Goal: Entertainment & Leisure: Consume media (video, audio)

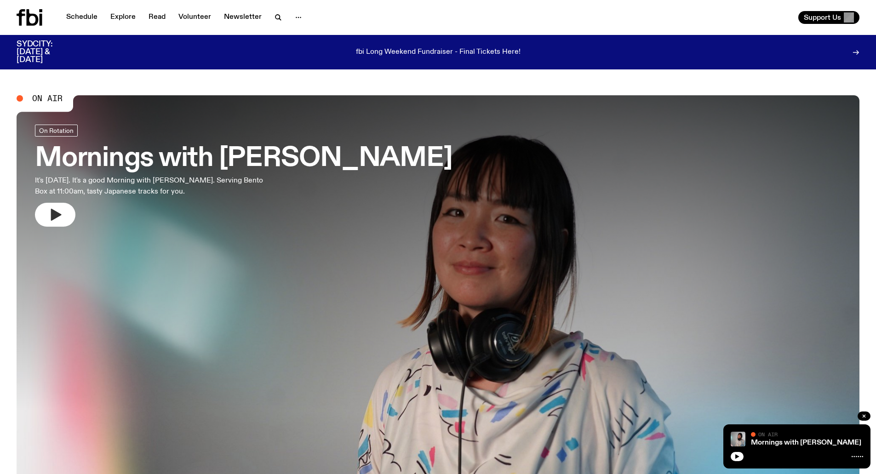
click at [58, 217] on icon "button" at bounding box center [55, 214] width 15 height 15
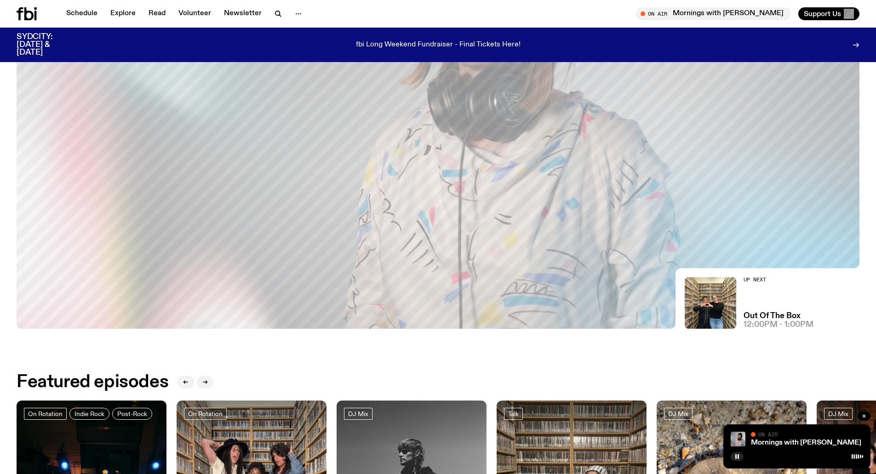
scroll to position [234, 0]
click at [761, 310] on div "Up Next Out Of The Box 12:00pm - 1:00pm" at bounding box center [778, 302] width 70 height 51
click at [764, 313] on h3 "Out Of The Box" at bounding box center [771, 316] width 57 height 8
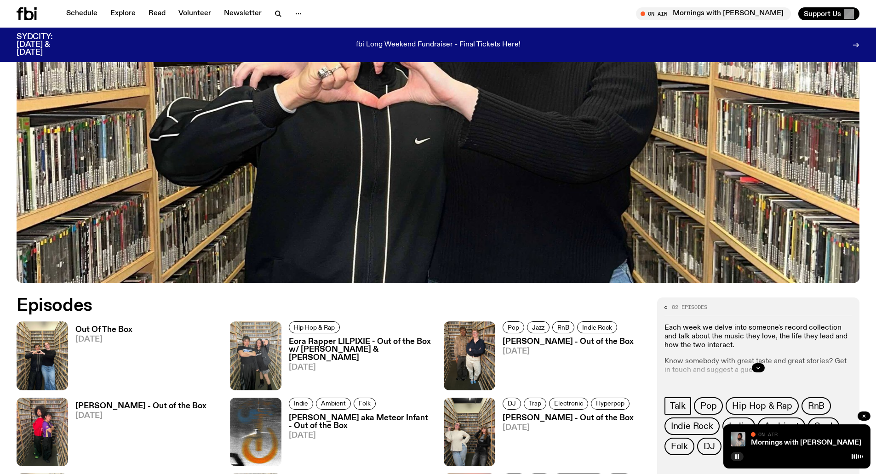
scroll to position [329, 0]
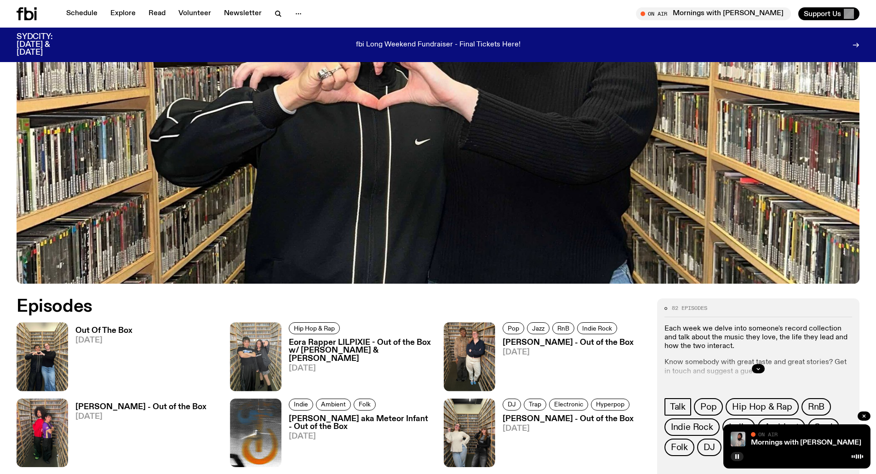
click at [367, 348] on h3 "Eora Rapper LILPIXIE - Out of the Box w/ [PERSON_NAME] & [PERSON_NAME]" at bounding box center [360, 350] width 143 height 23
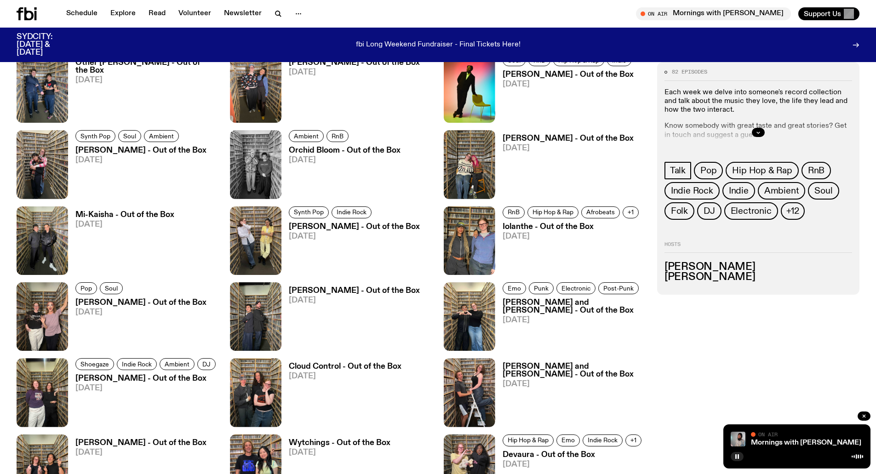
scroll to position [782, 0]
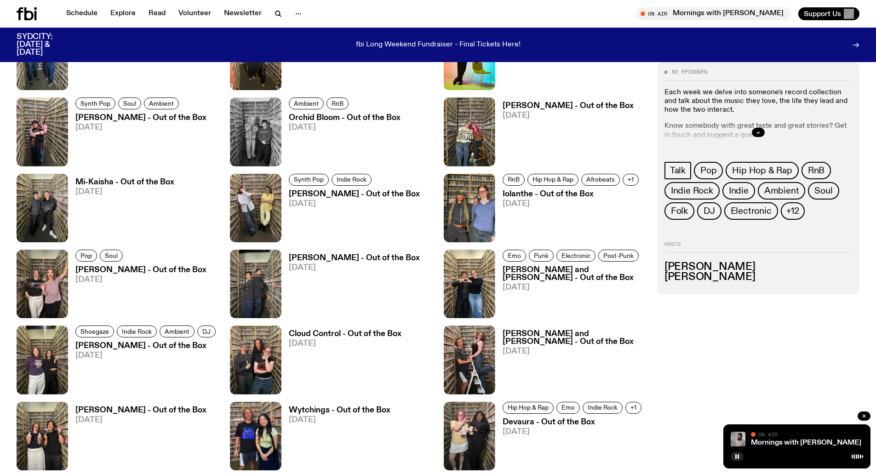
click at [331, 331] on h3 "Cloud Control - Out of the Box" at bounding box center [345, 334] width 113 height 8
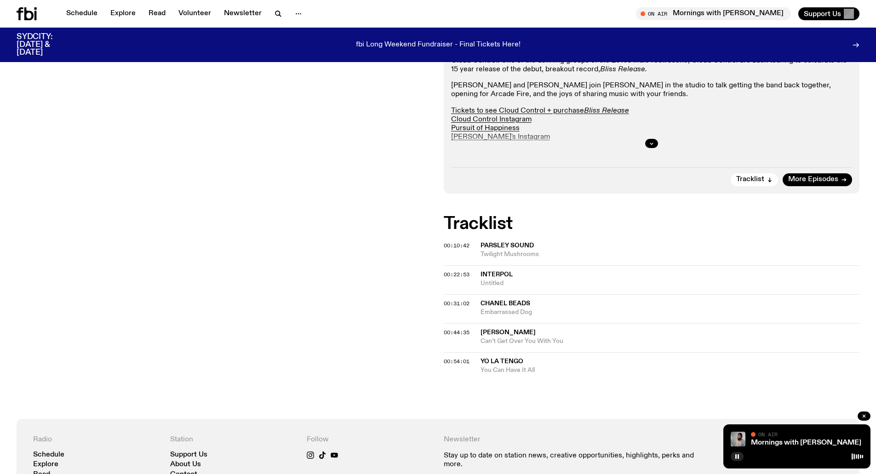
scroll to position [203, 0]
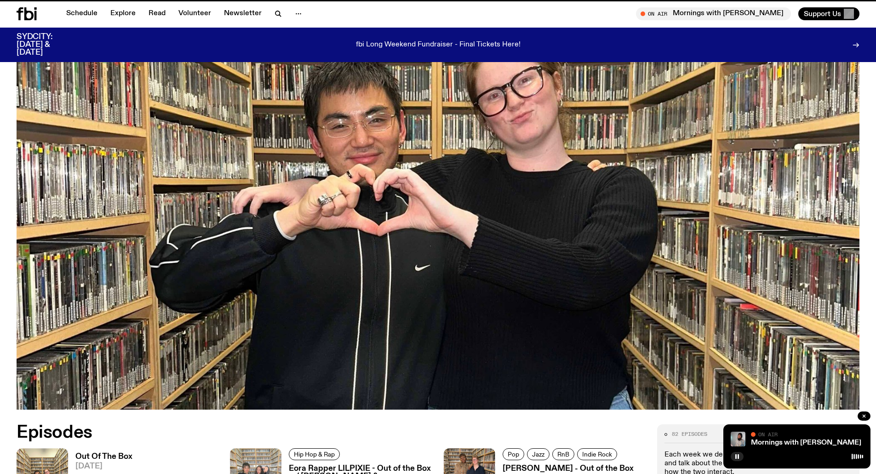
scroll to position [782, 0]
